Goal: Navigation & Orientation: Find specific page/section

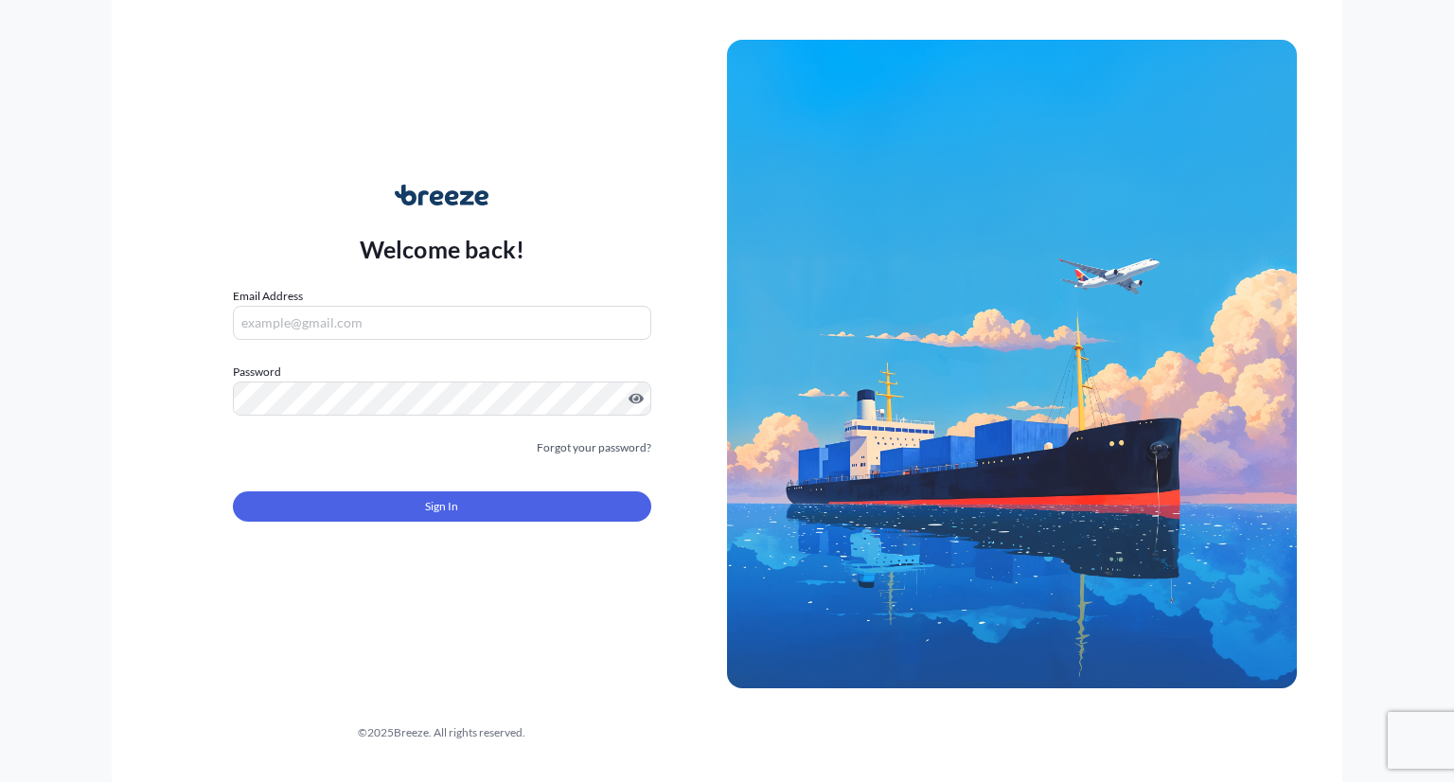
type input "[EMAIL_ADDRESS][DOMAIN_NAME]"
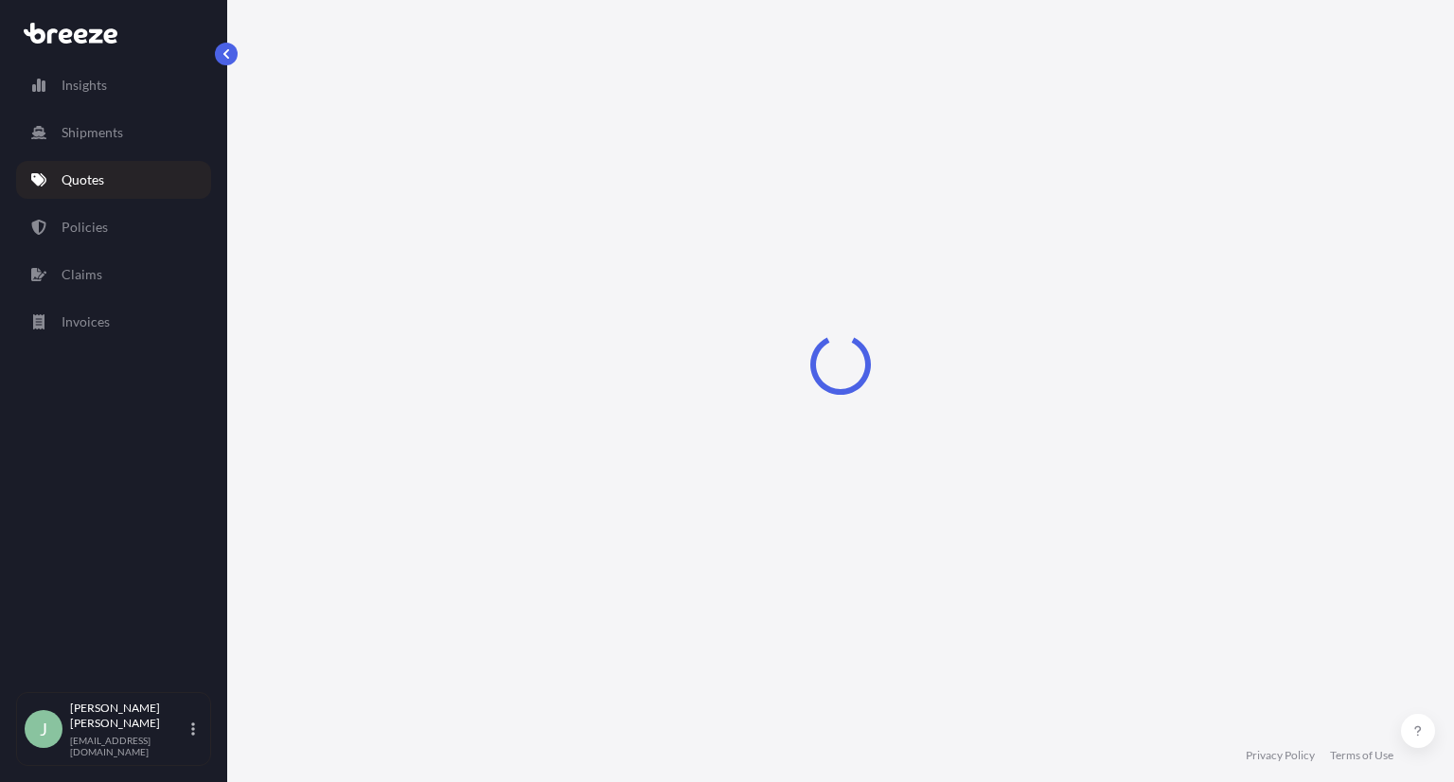
click at [461, 385] on div "Loading" at bounding box center [840, 364] width 1151 height 729
click at [98, 132] on p "Shipments" at bounding box center [93, 132] width 62 height 19
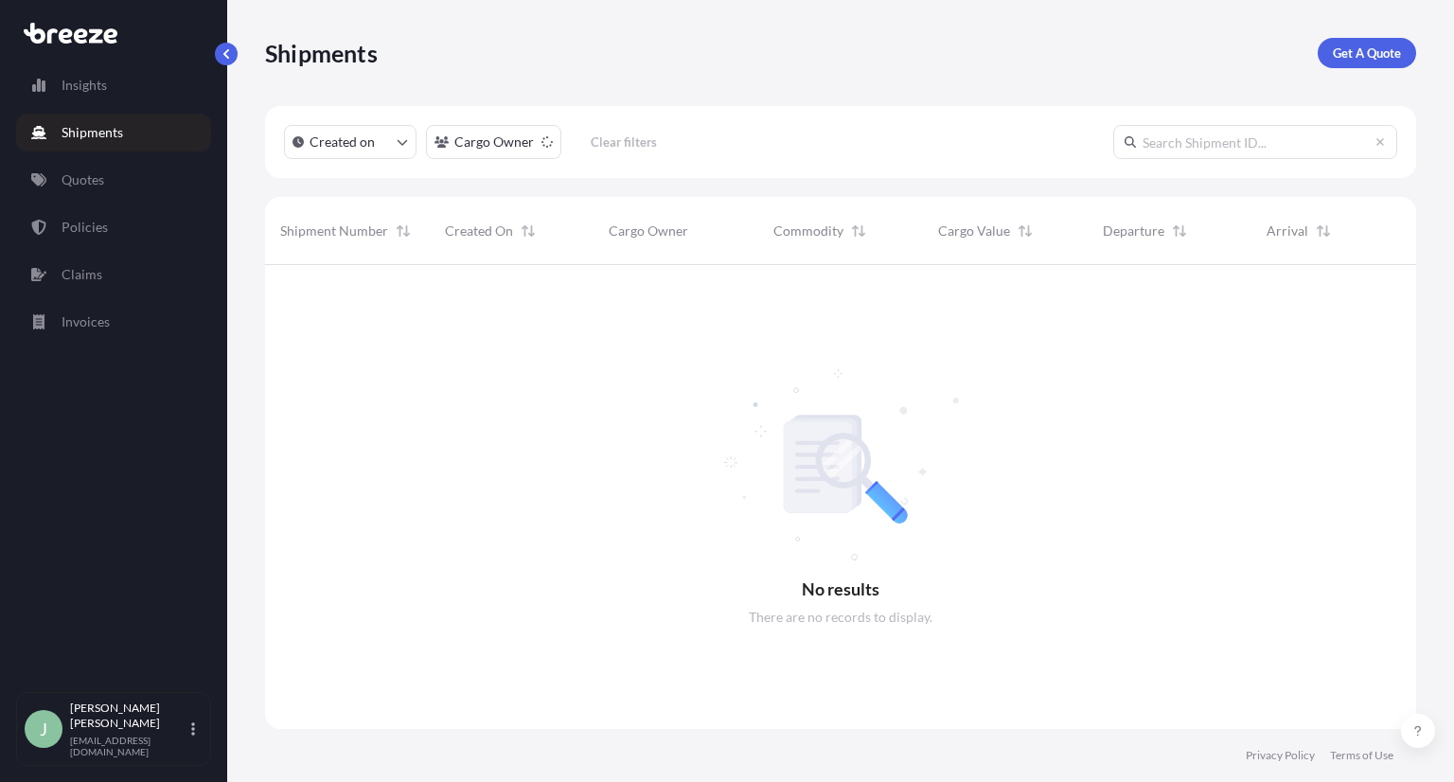
scroll to position [517, 1136]
click at [104, 151] on div "Insights Shipments Quotes Policies Claims Invoices" at bounding box center [113, 370] width 195 height 643
click at [77, 175] on p "Quotes" at bounding box center [83, 179] width 43 height 19
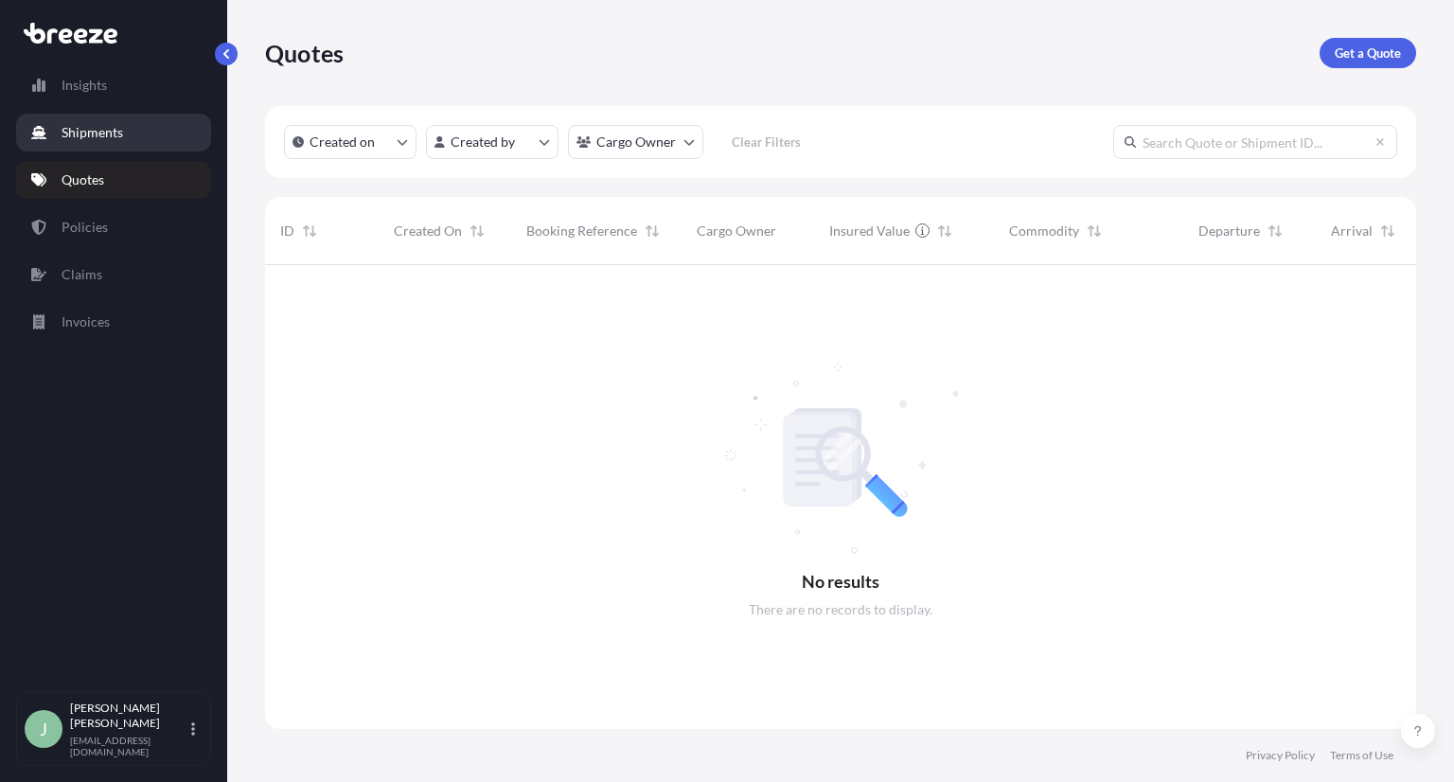
scroll to position [517, 1136]
click at [102, 129] on p "Shipments" at bounding box center [93, 132] width 62 height 19
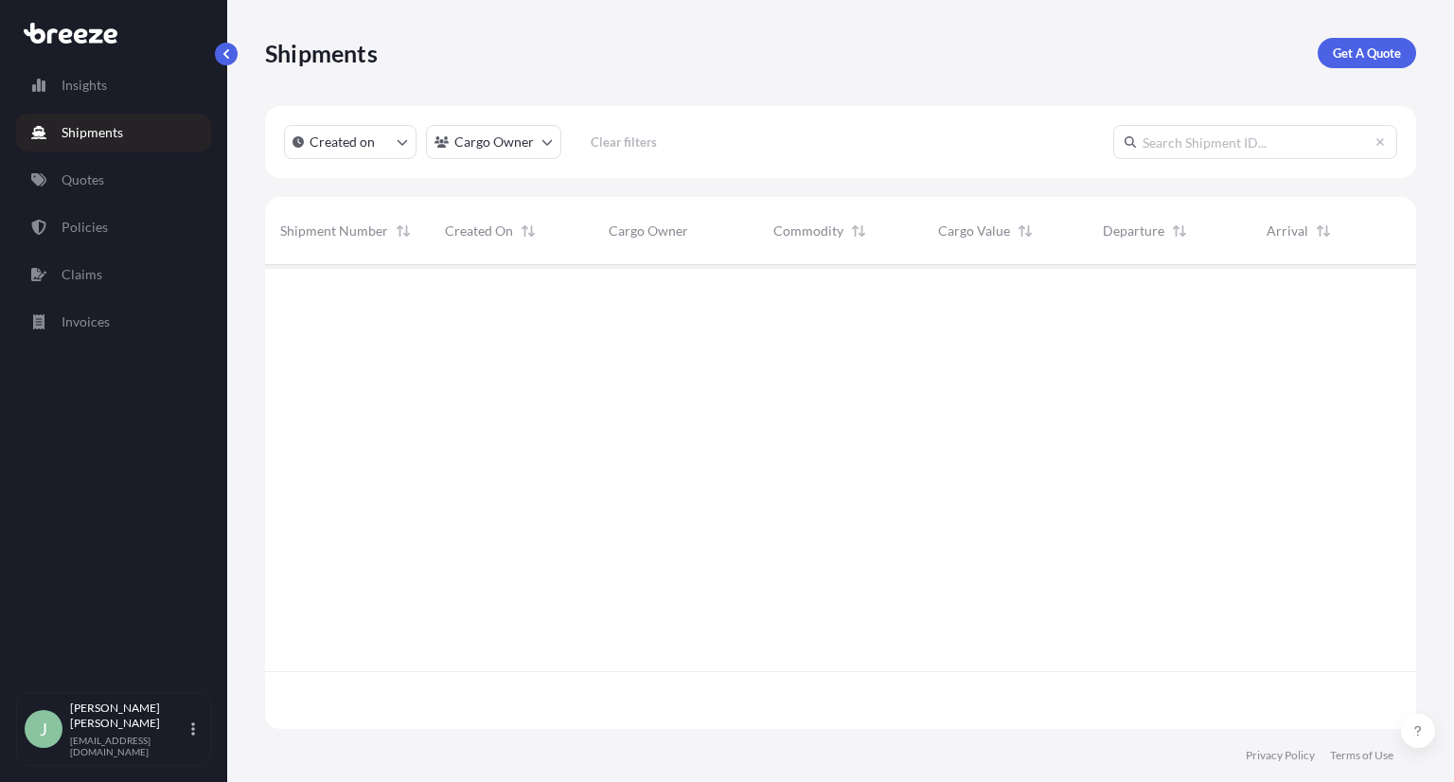
scroll to position [517, 1136]
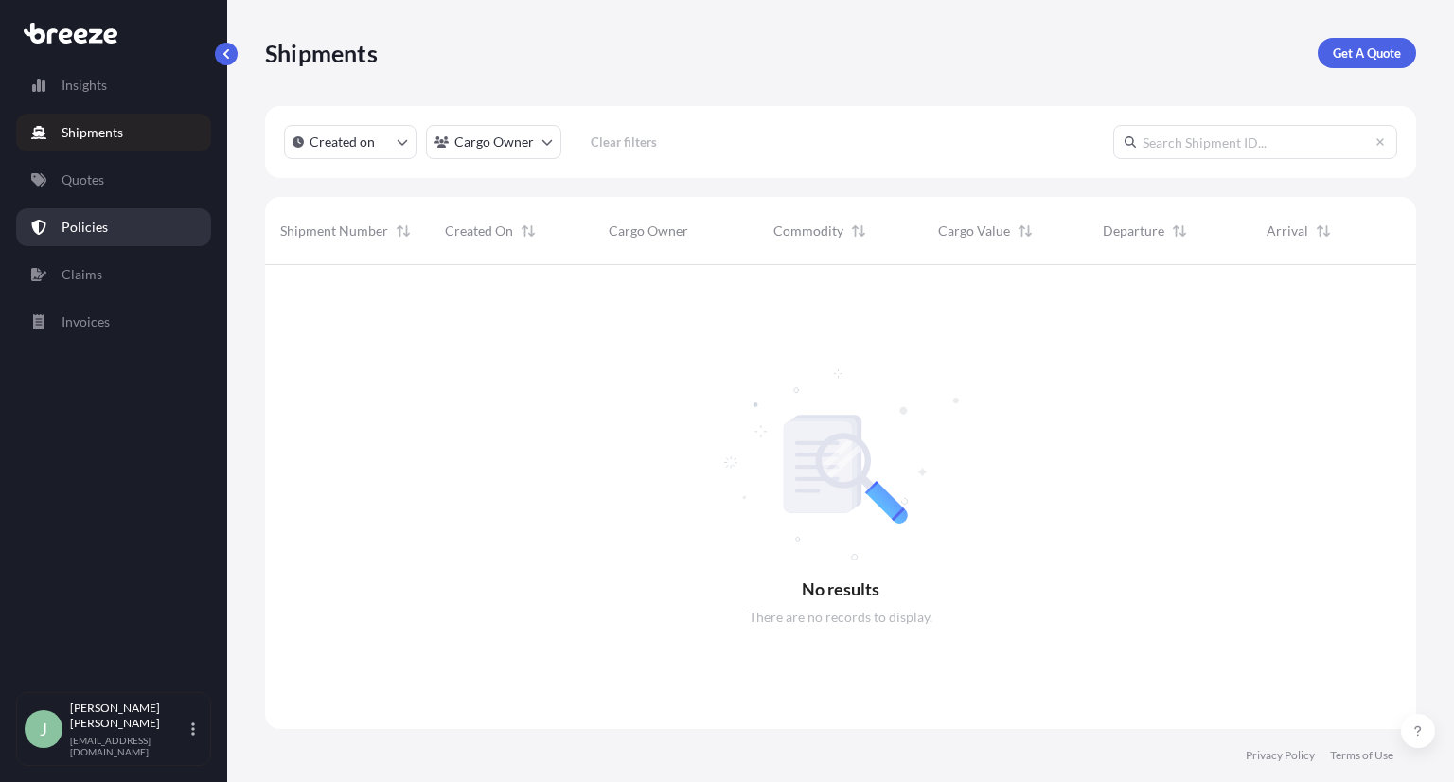
click at [105, 209] on link "Policies" at bounding box center [113, 227] width 195 height 38
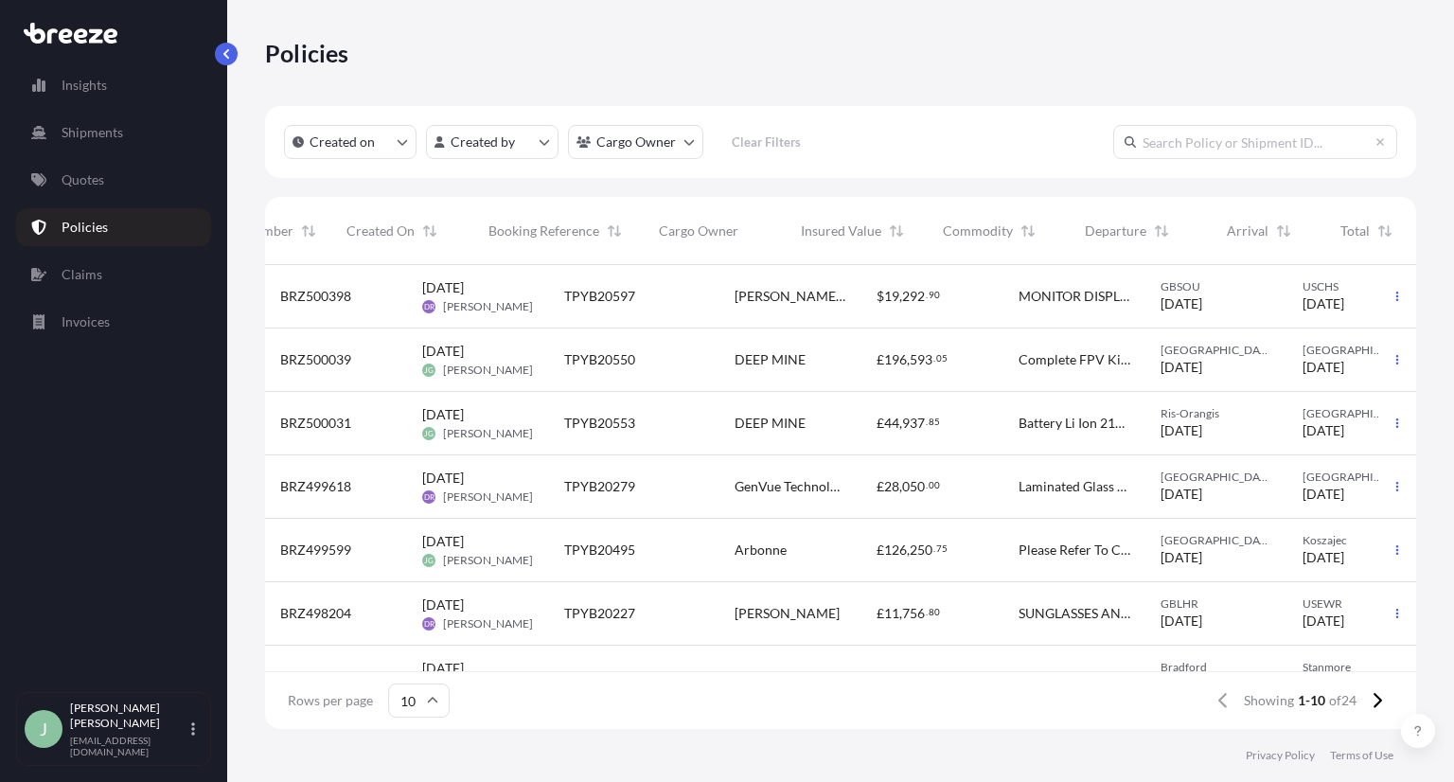
scroll to position [0, 150]
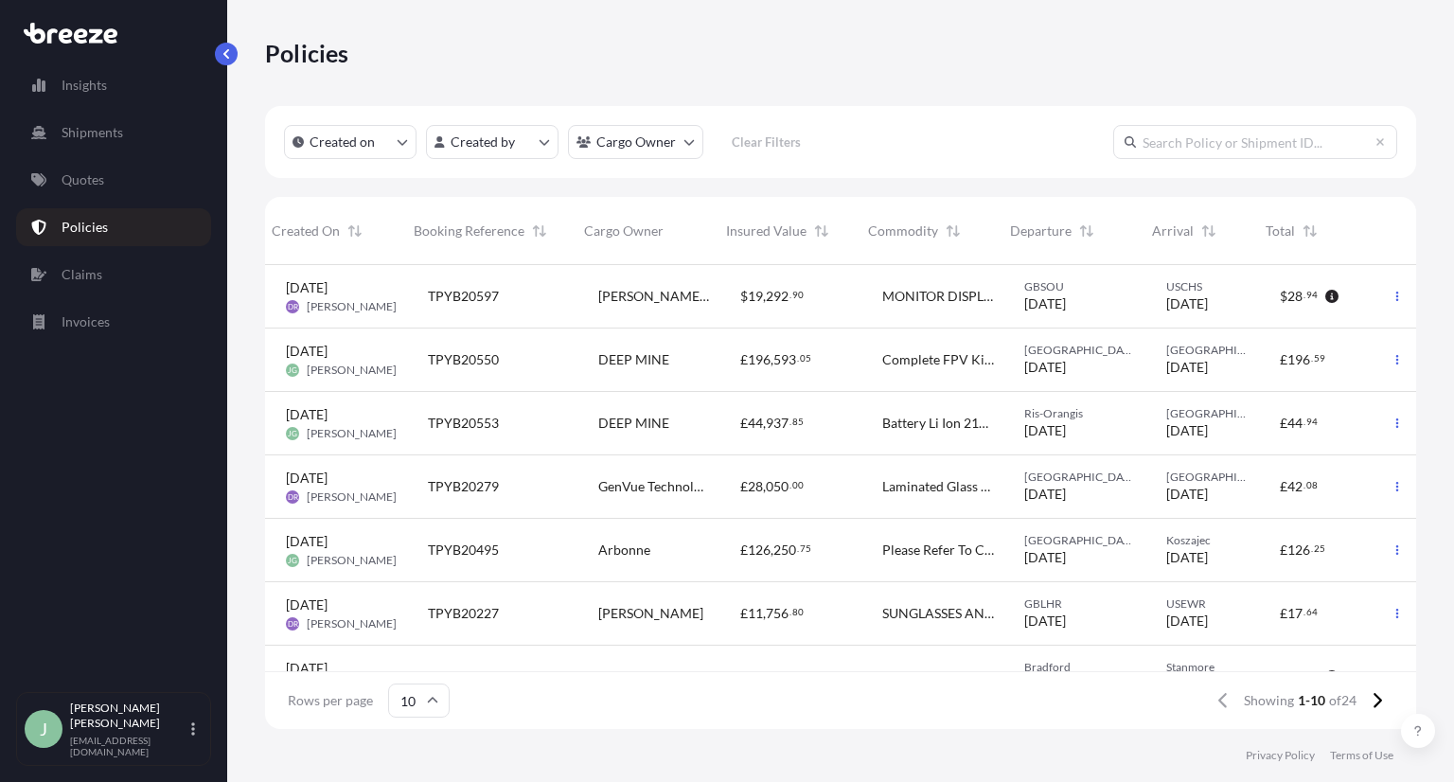
click at [553, 420] on div "TPYB20553" at bounding box center [498, 423] width 170 height 63
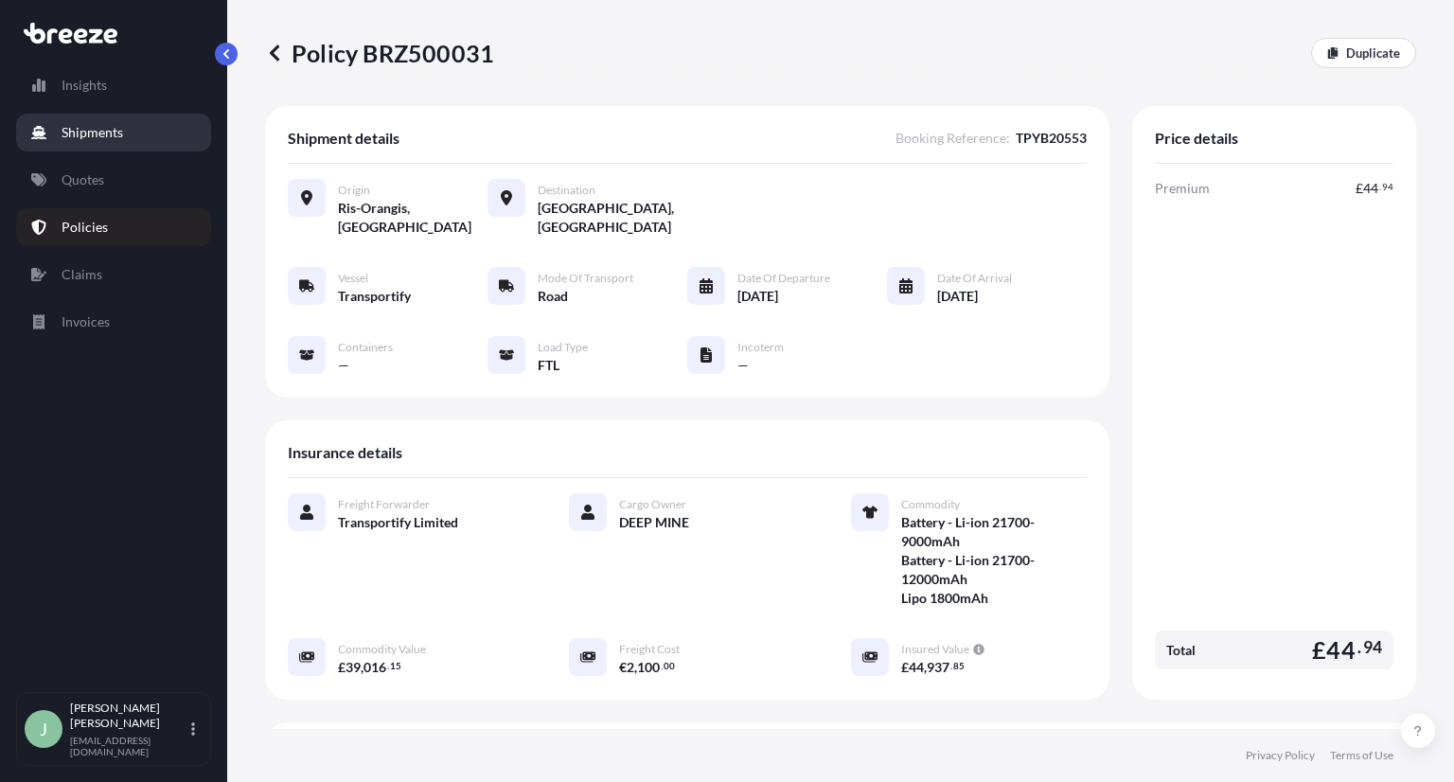
click at [99, 133] on p "Shipments" at bounding box center [93, 132] width 62 height 19
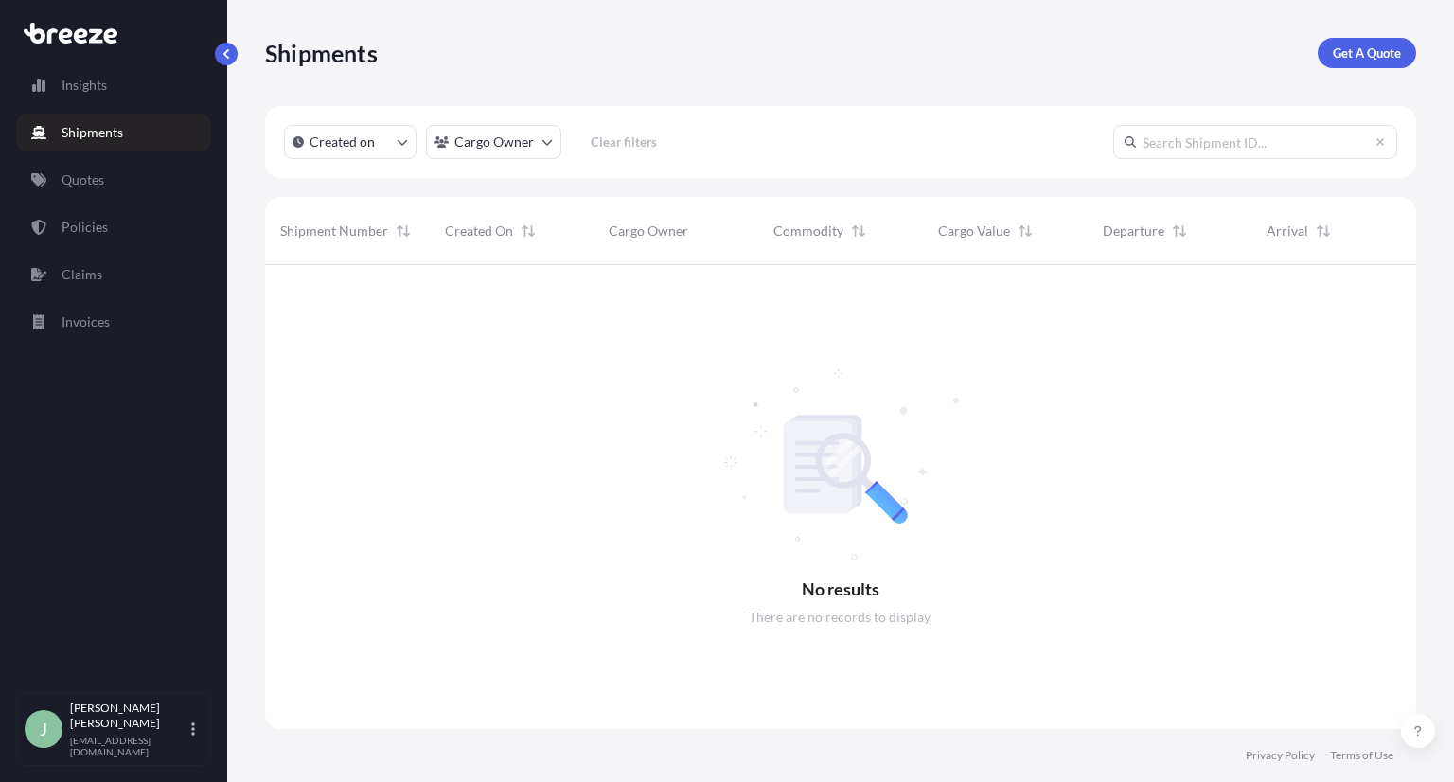
scroll to position [517, 1136]
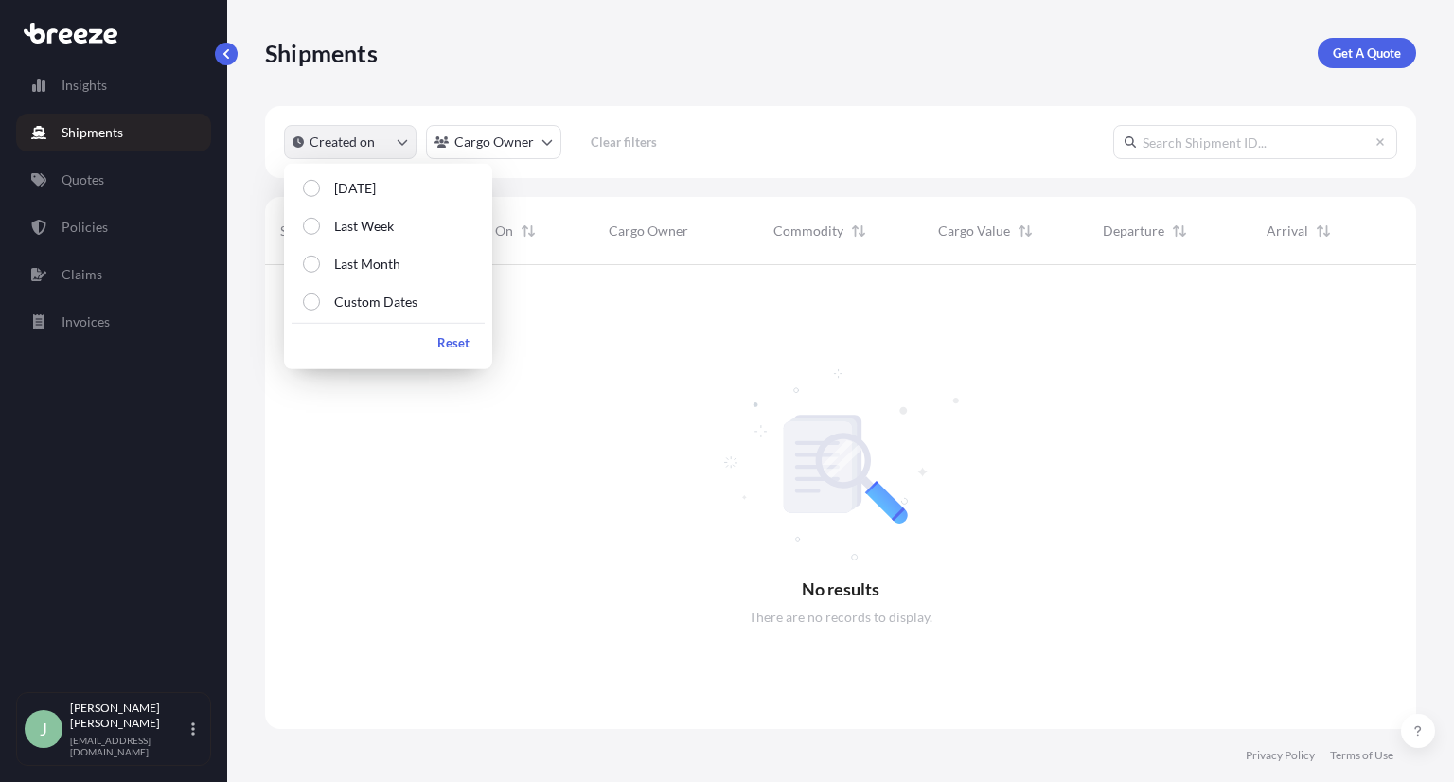
click at [326, 135] on p "Created on" at bounding box center [341, 141] width 65 height 19
click at [318, 225] on div "Select Option" at bounding box center [311, 226] width 17 height 17
click at [714, 39] on div "Shipments Get A Quote" at bounding box center [840, 53] width 1151 height 30
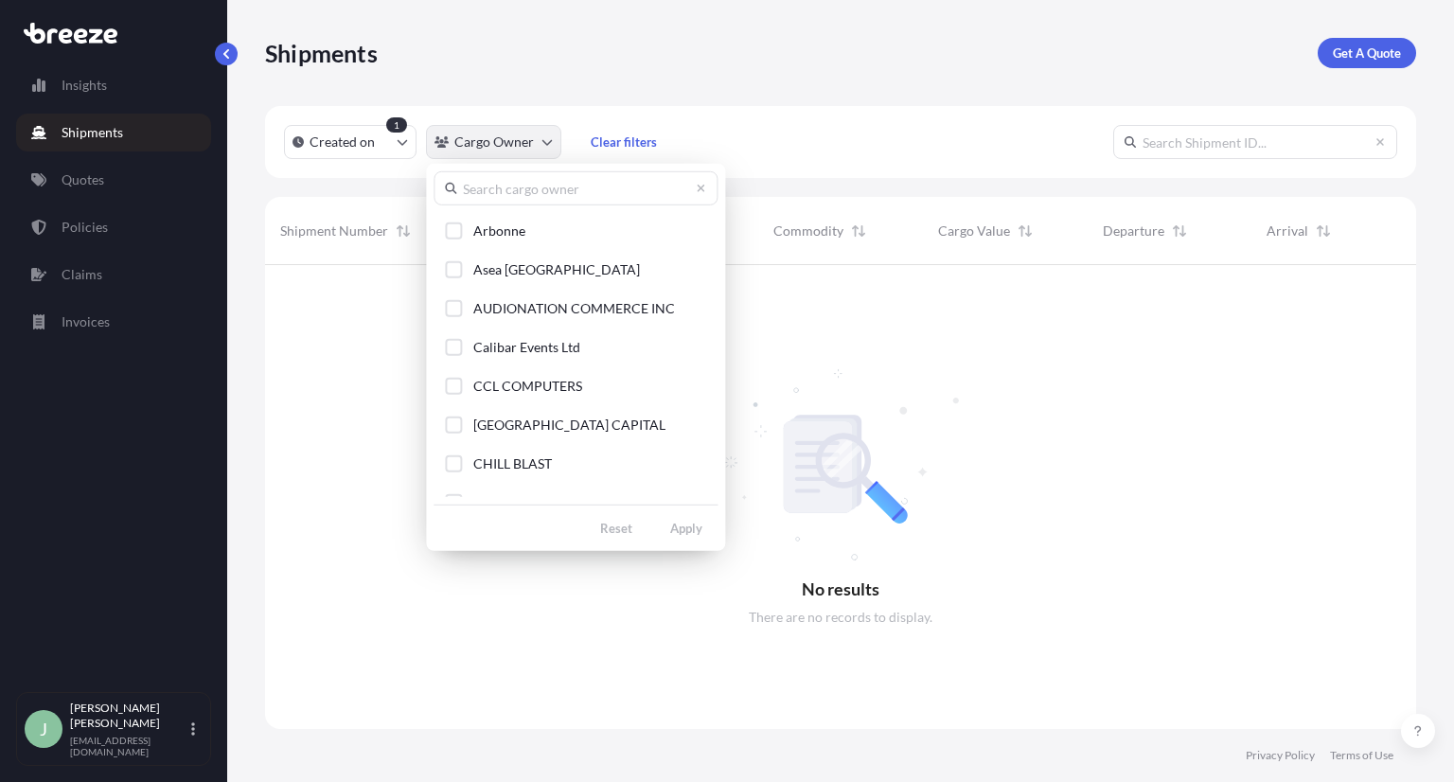
click at [507, 135] on html "Insights Shipments Quotes Policies Claims Invoices J [PERSON_NAME] Guerin [EMAI…" at bounding box center [727, 391] width 1454 height 782
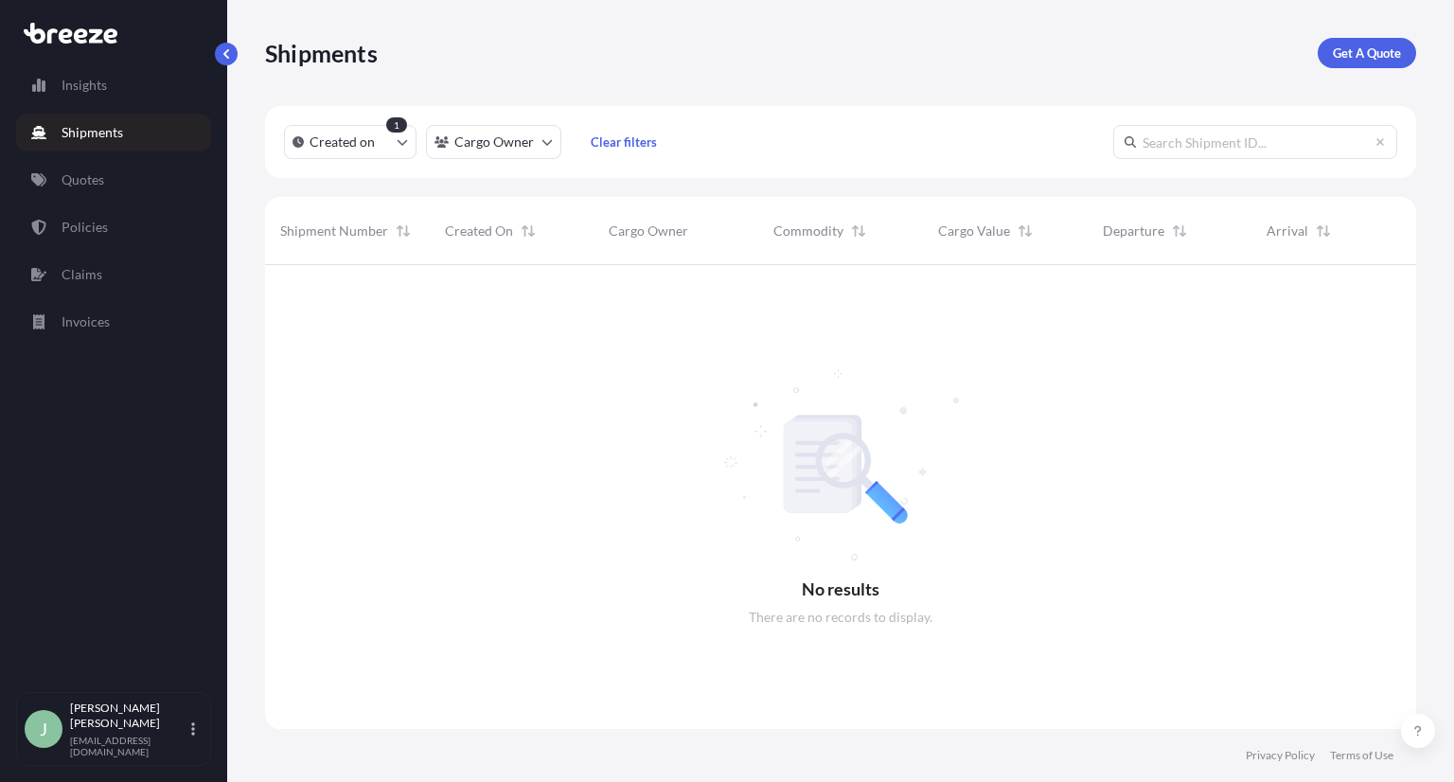
click at [576, 62] on html "Insights Shipments Quotes Policies Claims Invoices J [PERSON_NAME] Guerin [EMAI…" at bounding box center [727, 391] width 1454 height 782
click at [89, 92] on p "Insights" at bounding box center [84, 85] width 45 height 19
select select "2025"
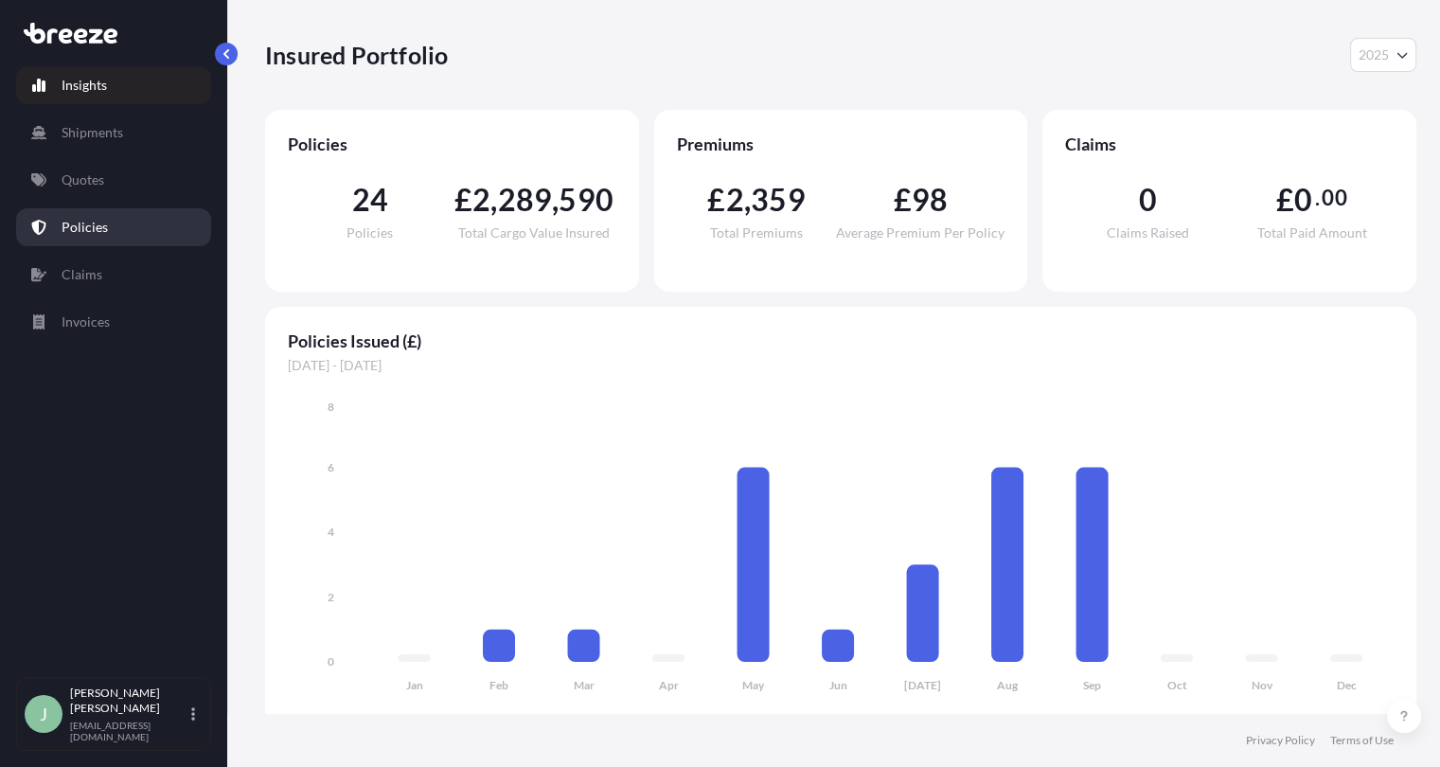
click at [102, 243] on link "Policies" at bounding box center [113, 227] width 195 height 38
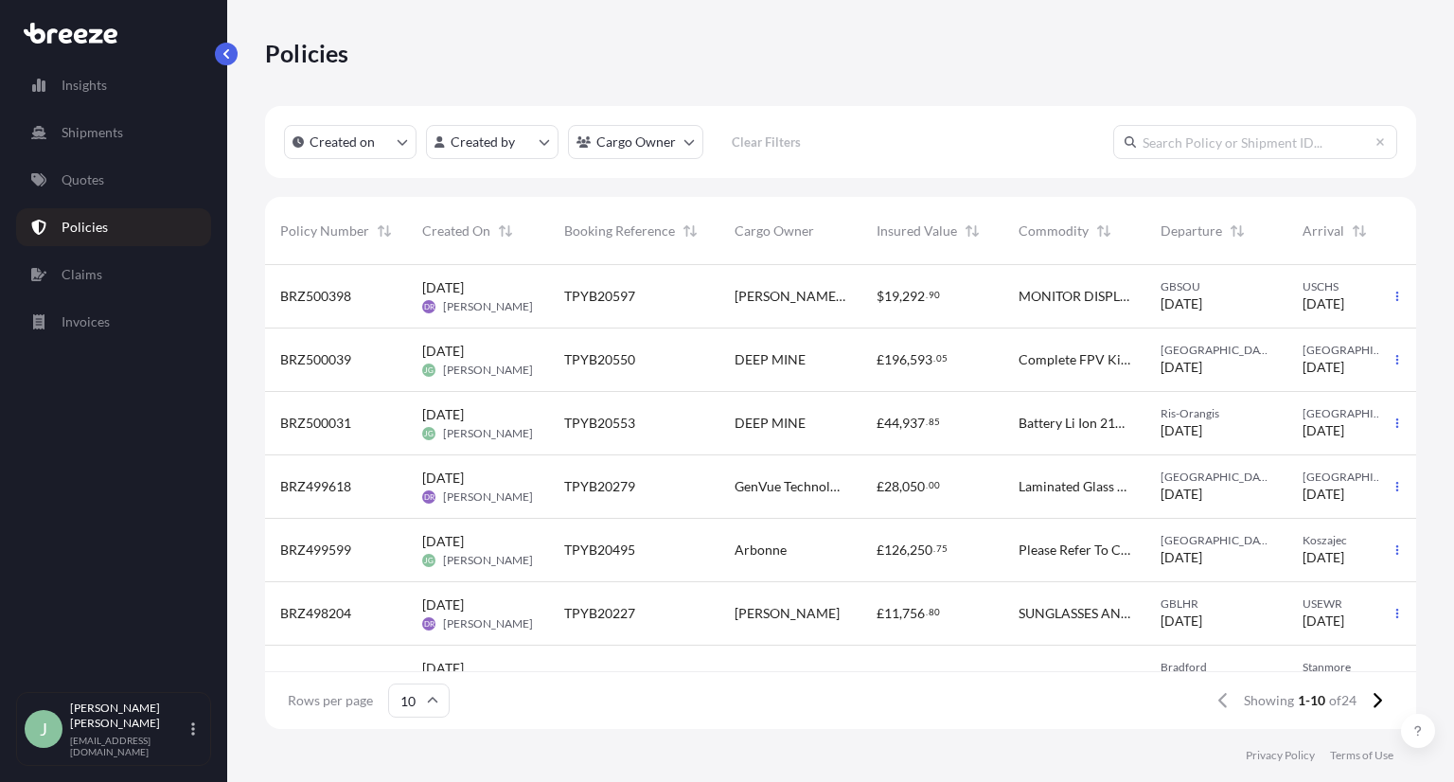
scroll to position [0, 150]
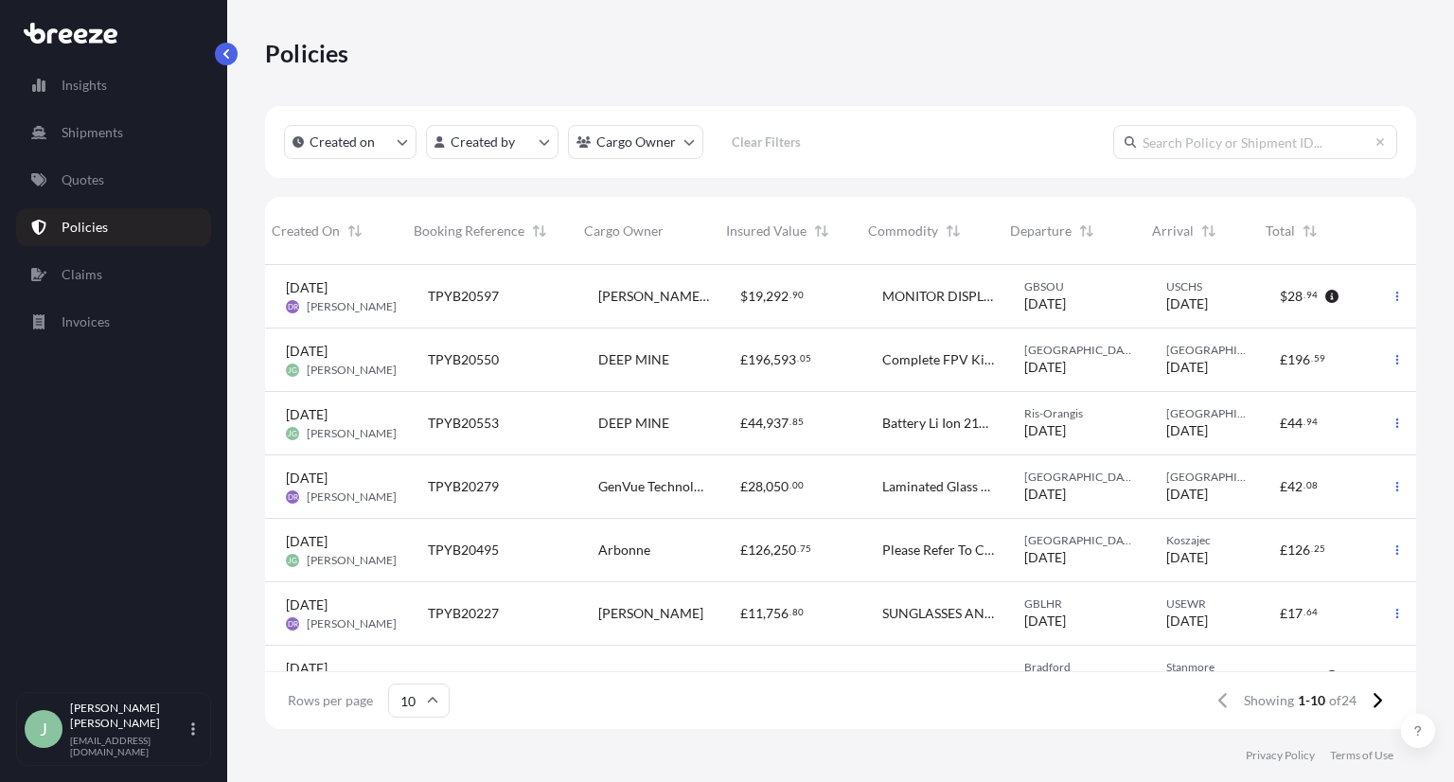
click at [878, 442] on div "Battery Li Ion 21700 9000 M Ah Battery Li Ion 21700 12000 M Ah Lipo 1800 M Ah" at bounding box center [938, 423] width 142 height 63
